Goal: Task Accomplishment & Management: Complete application form

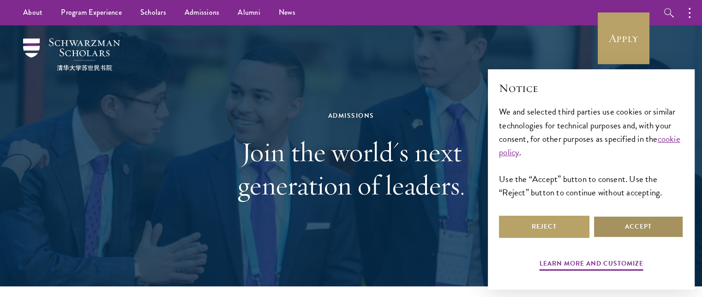
click at [635, 221] on button "Accept" at bounding box center [638, 227] width 90 height 22
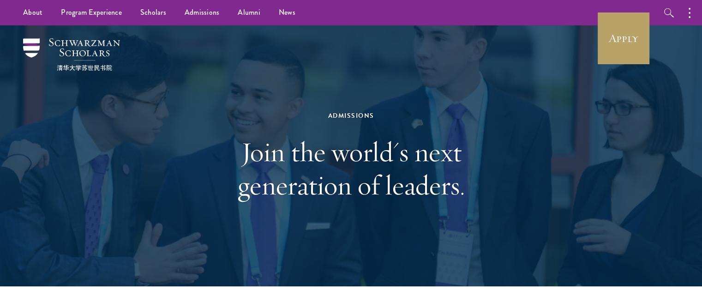
drag, startPoint x: 451, startPoint y: 110, endPoint x: 543, endPoint y: 3, distance: 141.4
click at [543, 3] on div "About Overview Leadership Donors Program Experience Overview Curriculum Student…" at bounding box center [351, 12] width 702 height 25
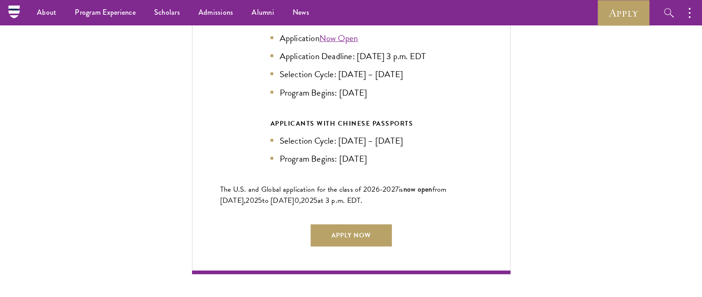
scroll to position [2121, 0]
click at [356, 232] on link "Apply Now" at bounding box center [351, 236] width 81 height 22
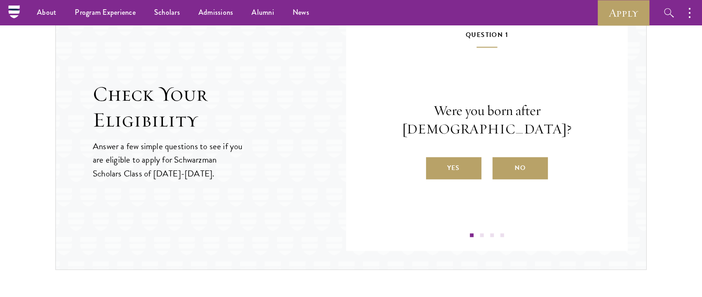
scroll to position [984, 0]
click at [434, 157] on label "Yes" at bounding box center [453, 168] width 55 height 22
click at [434, 158] on input "Yes" at bounding box center [430, 162] width 8 height 8
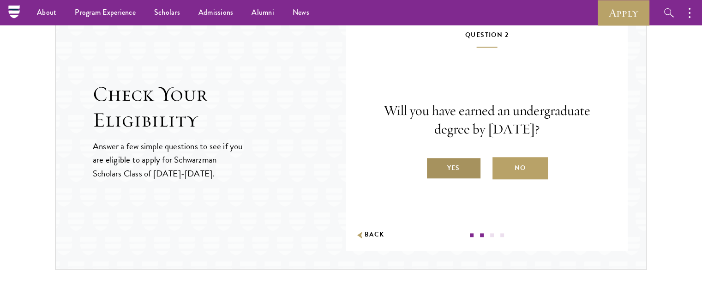
click at [466, 166] on label "Yes" at bounding box center [453, 168] width 55 height 22
click at [434, 166] on input "Yes" at bounding box center [430, 162] width 8 height 8
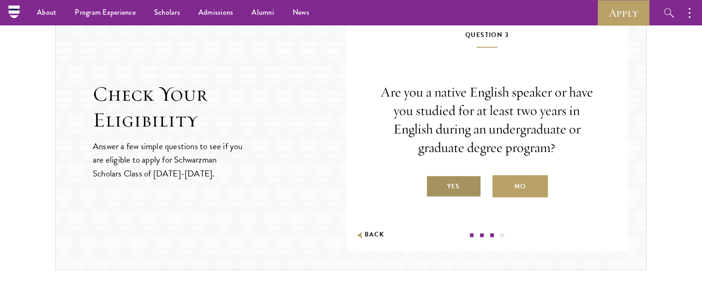
click at [458, 185] on label "Yes" at bounding box center [453, 186] width 55 height 22
click at [434, 185] on input "Yes" at bounding box center [430, 180] width 8 height 8
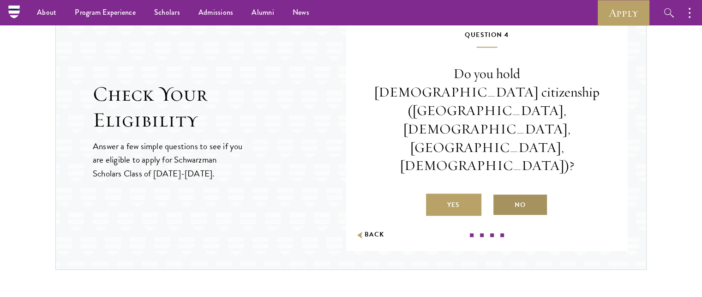
click at [516, 193] on label "No" at bounding box center [519, 204] width 55 height 22
click at [501, 195] on input "No" at bounding box center [496, 199] width 8 height 8
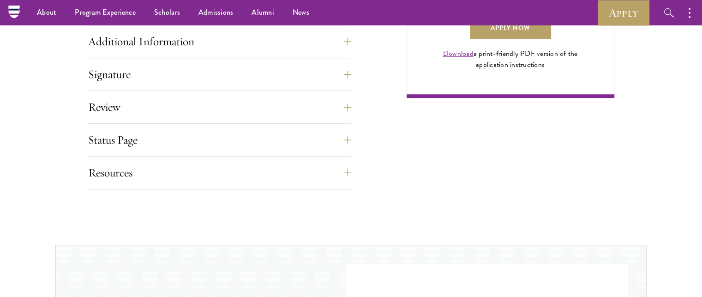
scroll to position [722, 0]
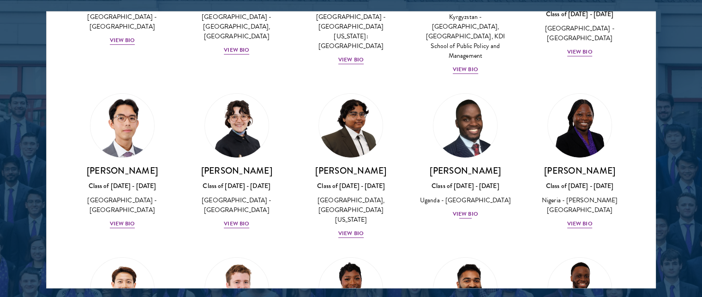
scroll to position [136, 0]
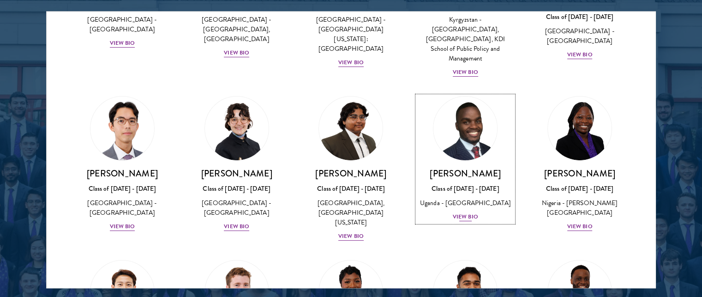
click at [441, 168] on h3 "[PERSON_NAME]" at bounding box center [465, 174] width 96 height 12
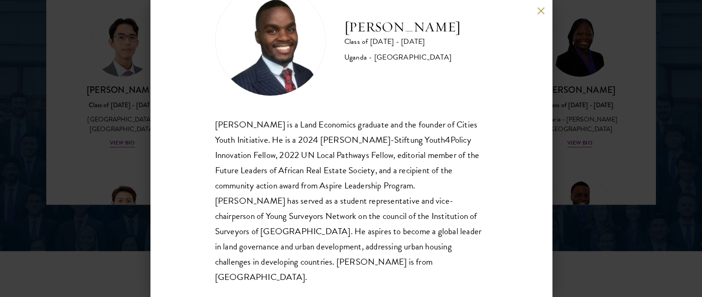
scroll to position [1318, 0]
